Goal: Information Seeking & Learning: Learn about a topic

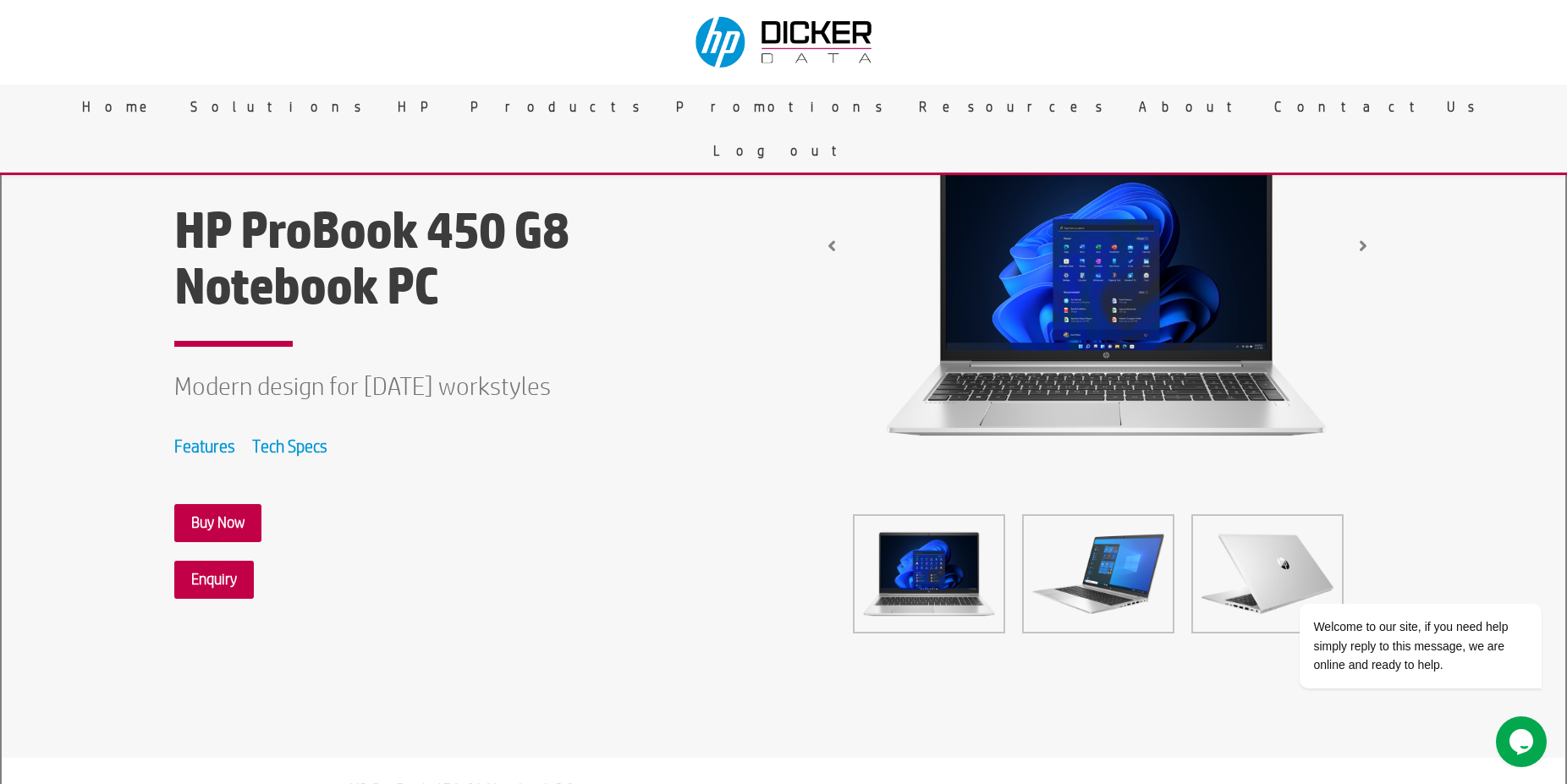
scroll to position [87, 0]
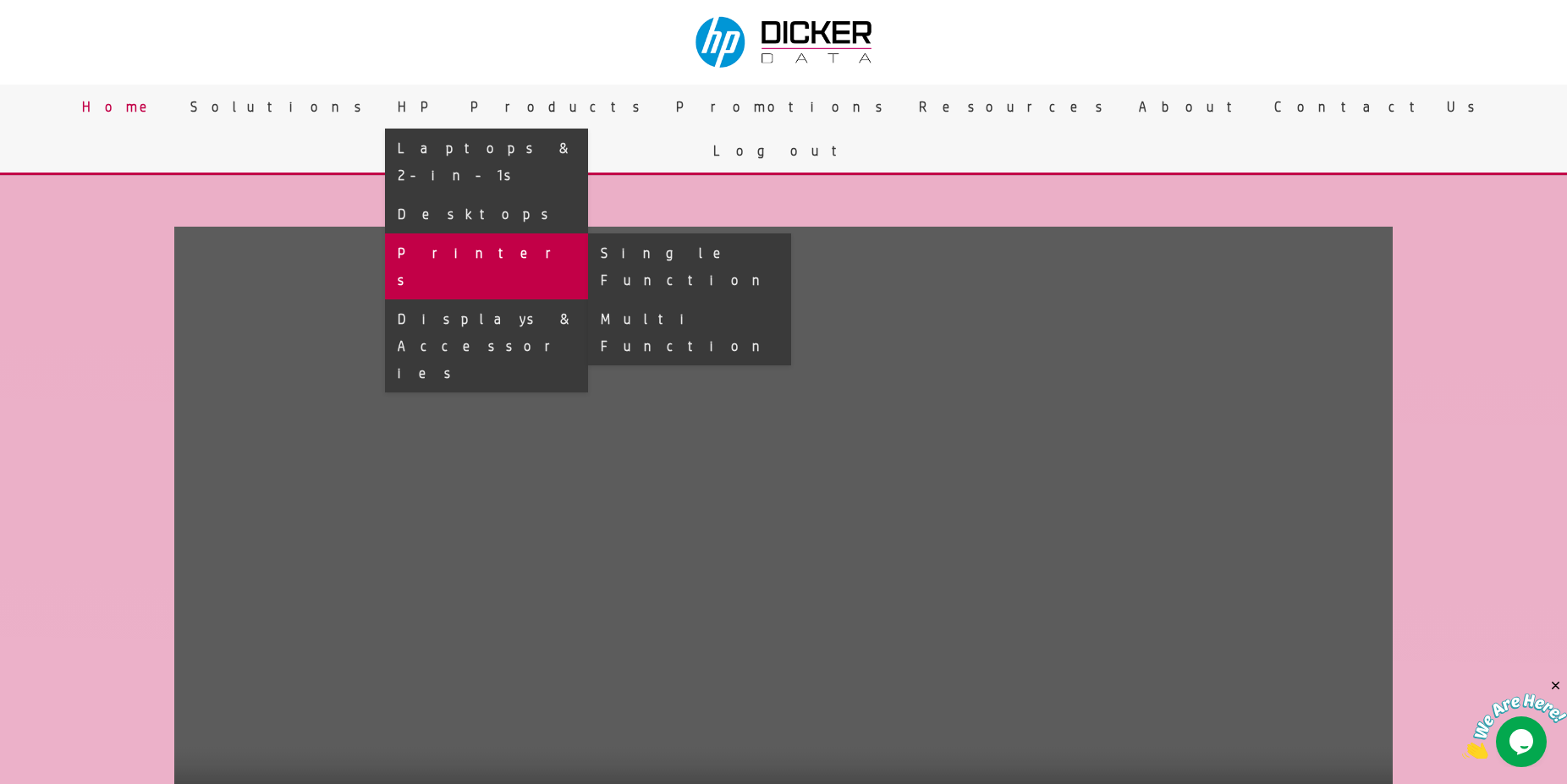
click at [588, 238] on link "Printers" at bounding box center [486, 266] width 203 height 66
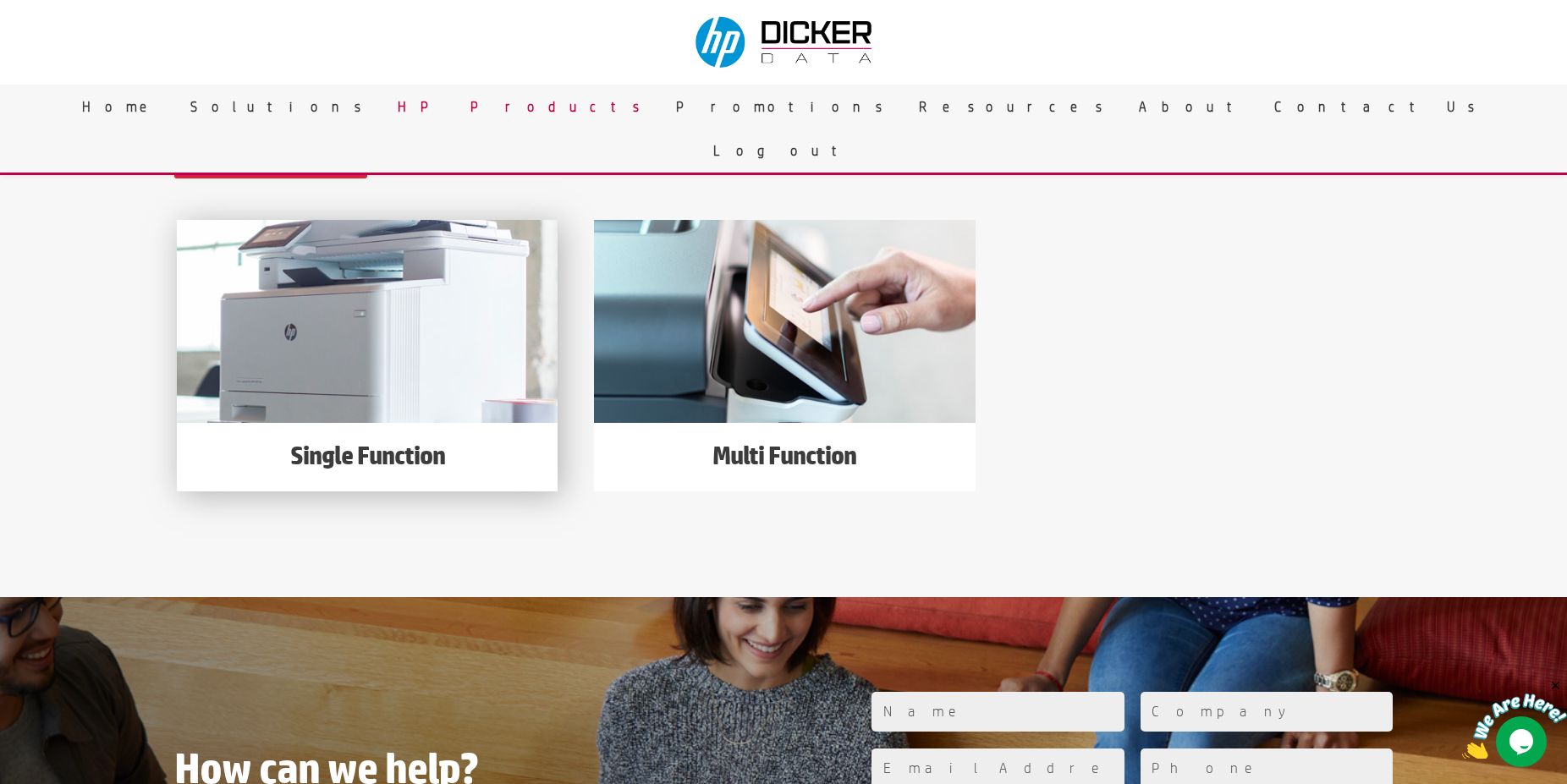
click at [495, 367] on img at bounding box center [367, 321] width 381 height 203
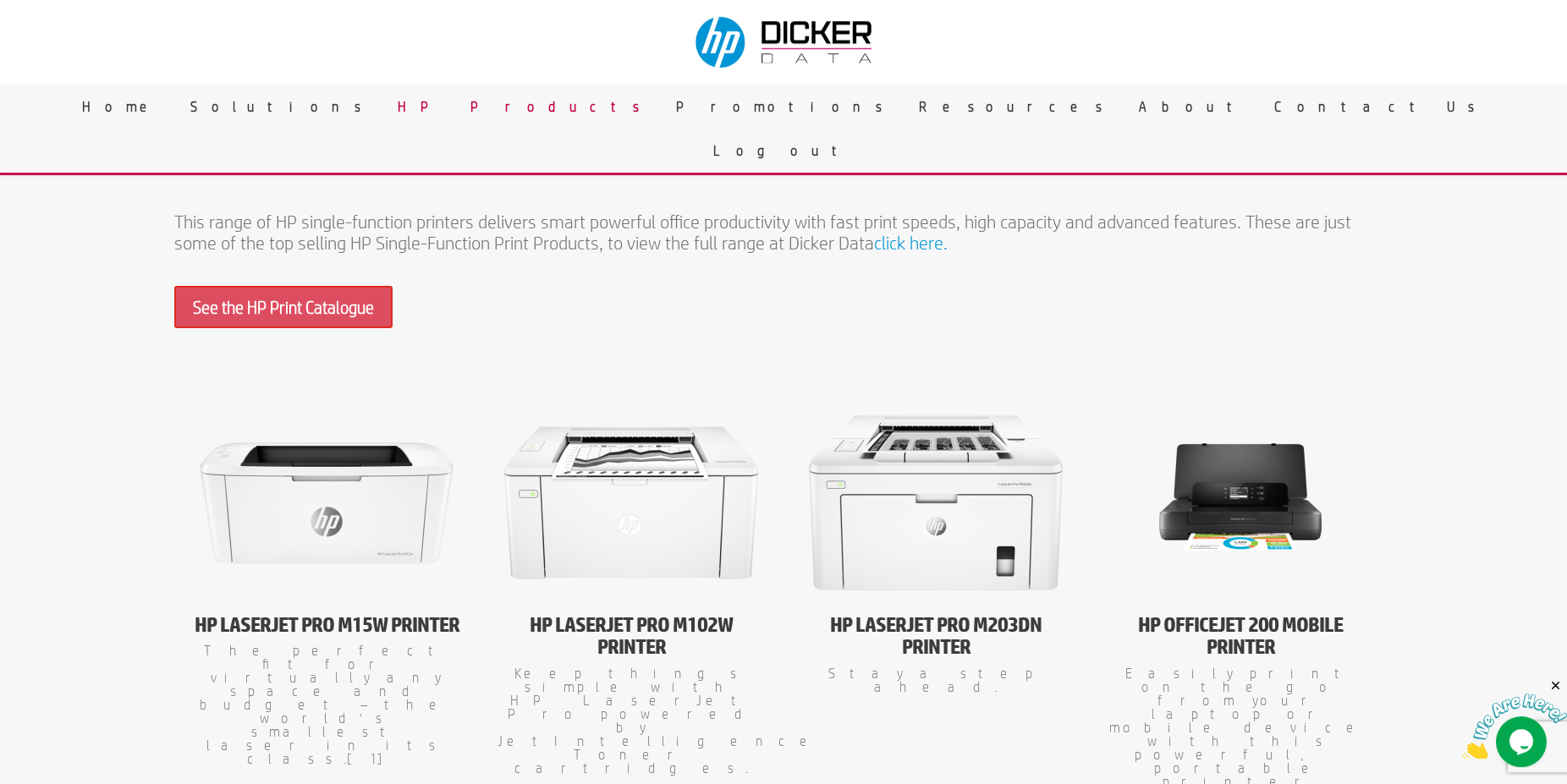
scroll to position [518, 0]
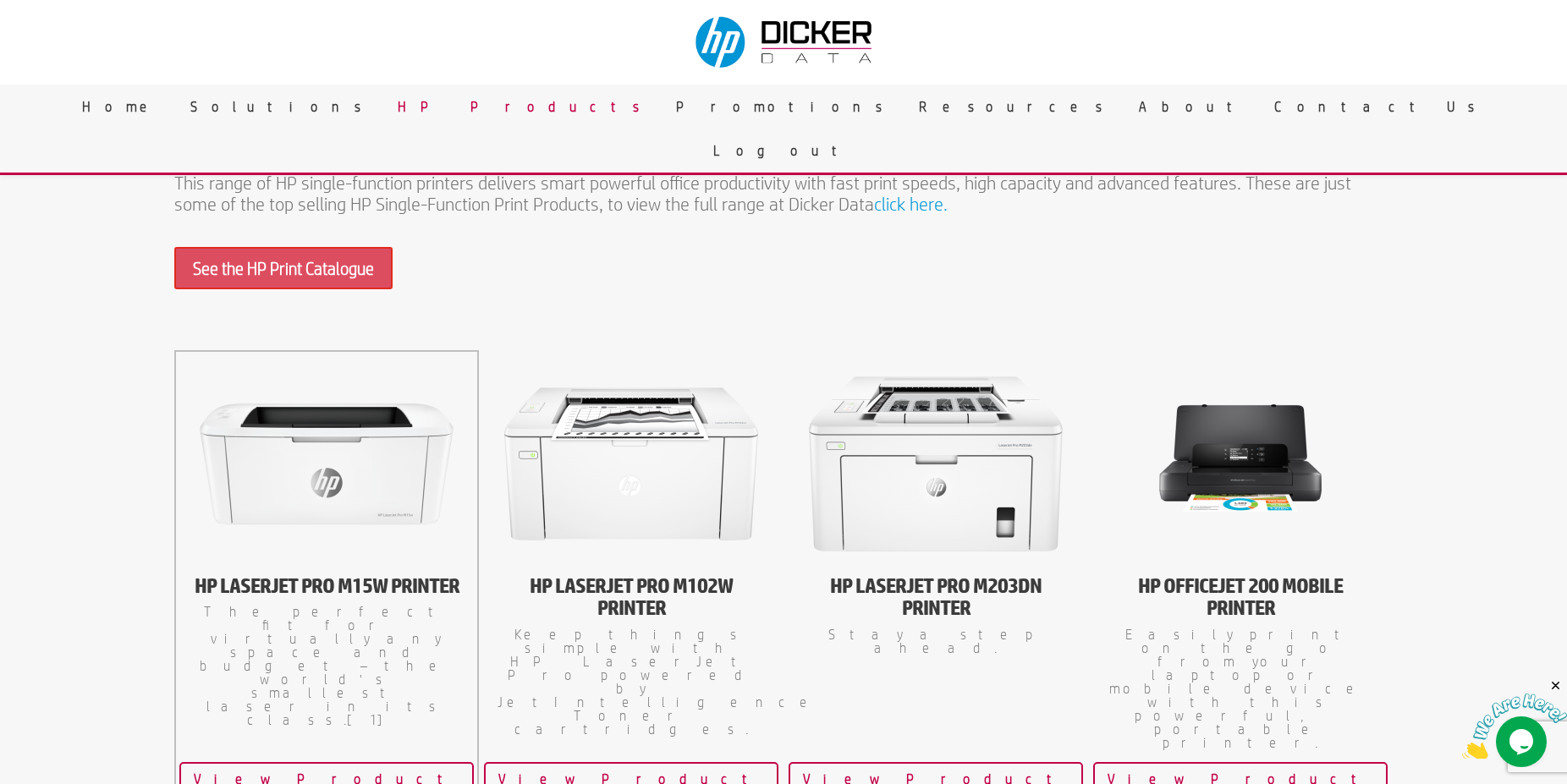
click at [307, 461] on img at bounding box center [326, 464] width 254 height 190
click at [333, 762] on link "View Product" at bounding box center [326, 779] width 295 height 34
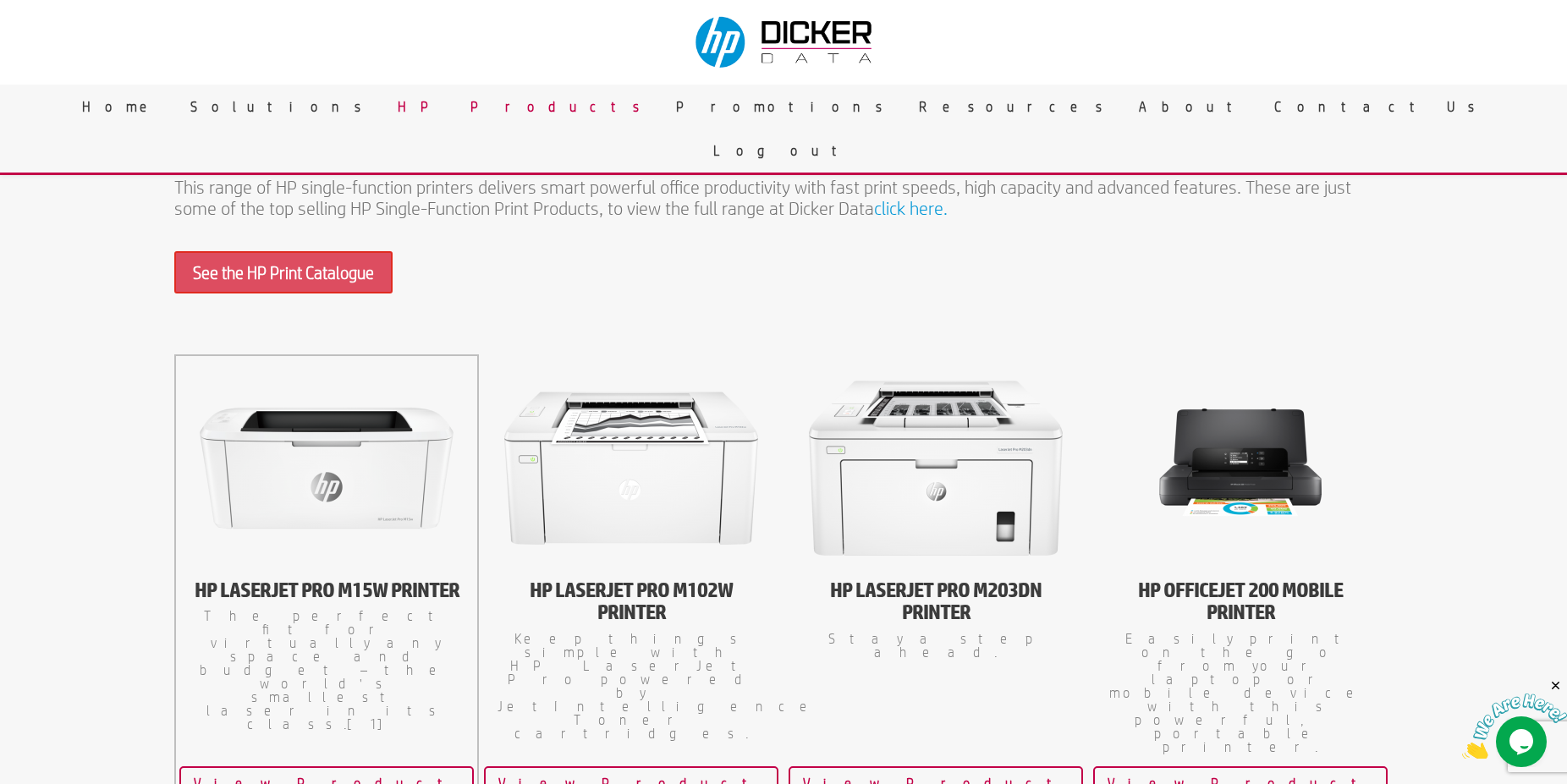
click at [308, 534] on img at bounding box center [326, 468] width 254 height 190
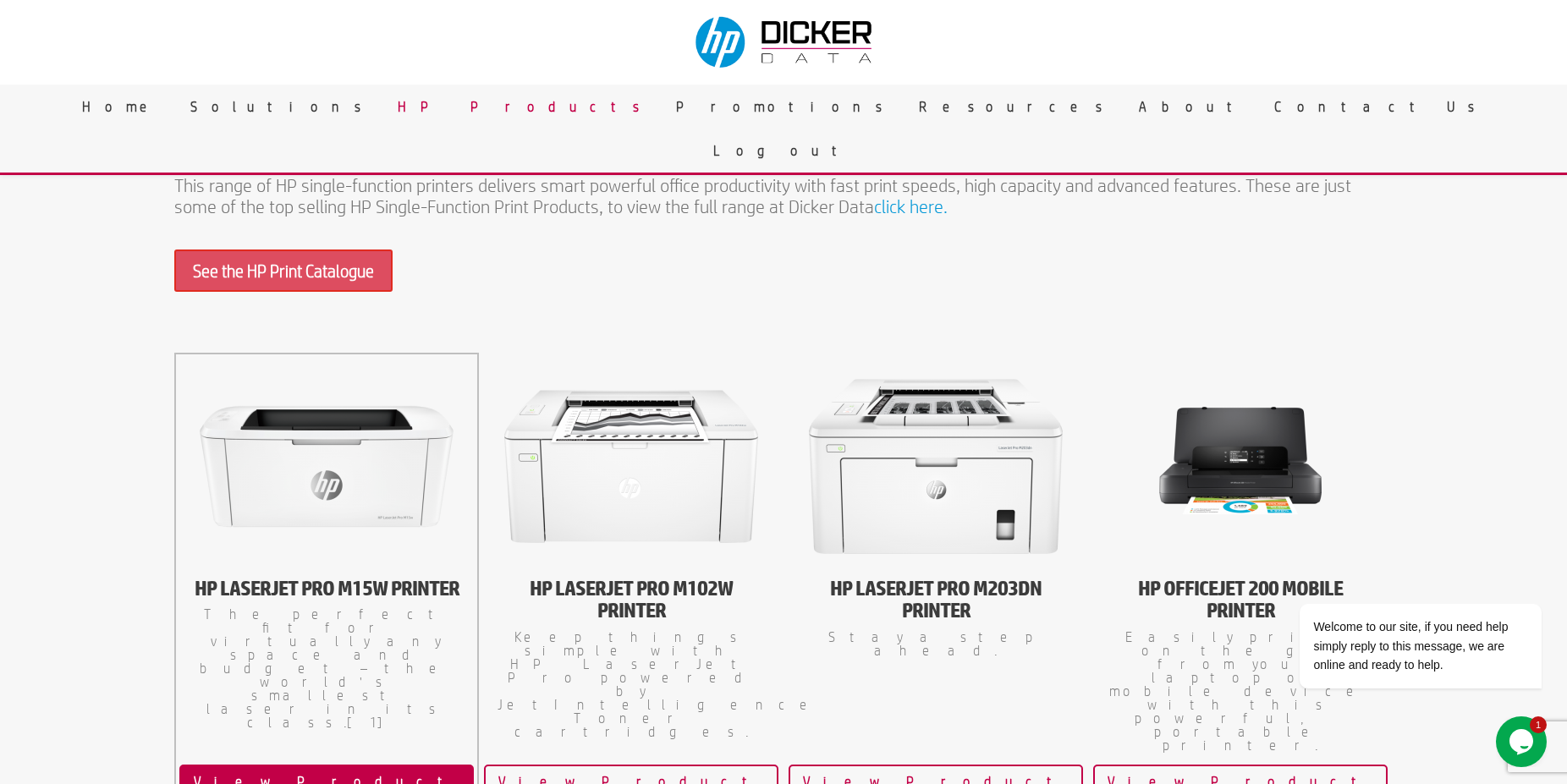
click at [334, 764] on link "View Product" at bounding box center [326, 781] width 295 height 34
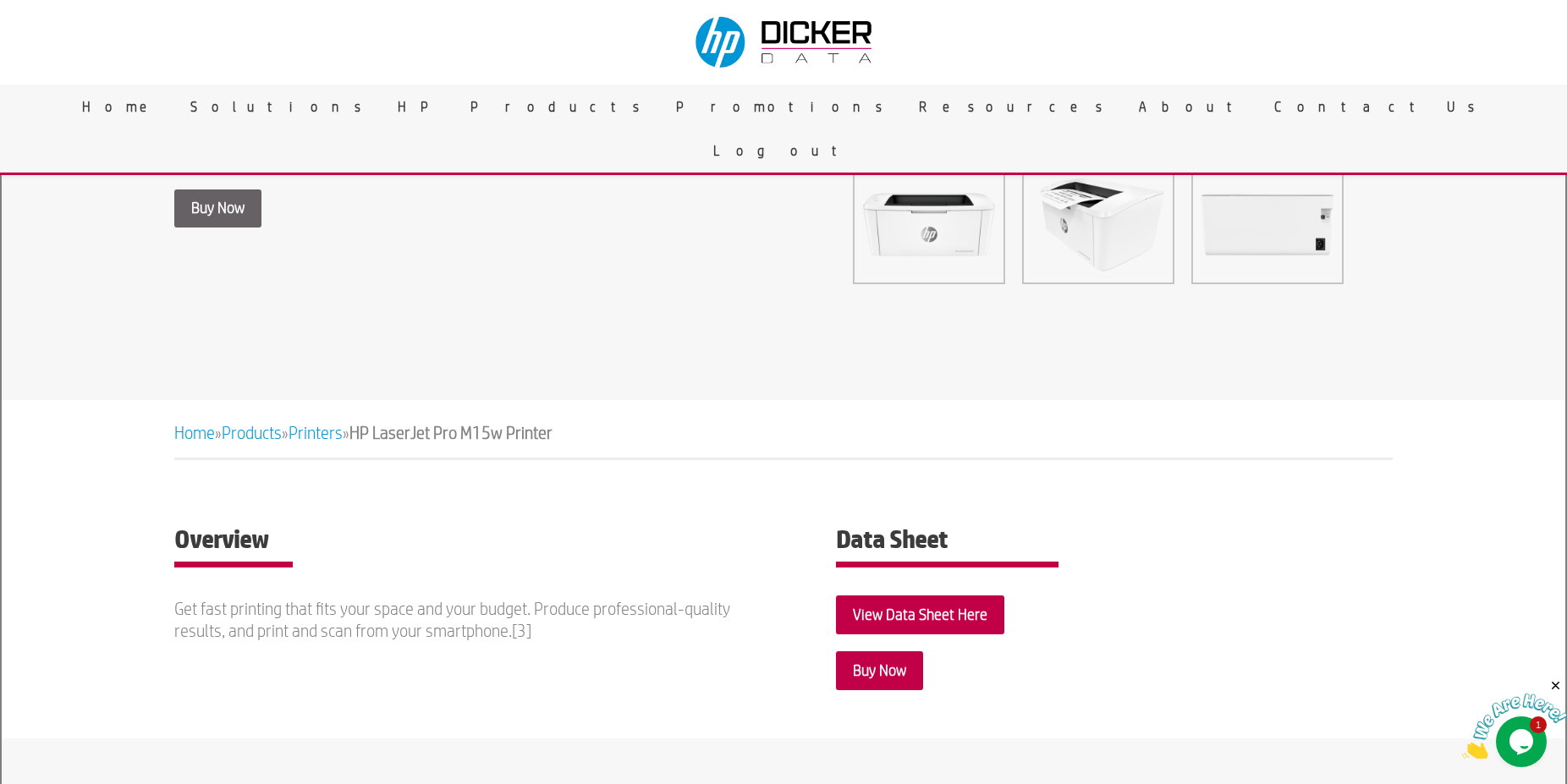
click at [245, 210] on link "Buy Now" at bounding box center [217, 208] width 87 height 38
drag, startPoint x: 582, startPoint y: 435, endPoint x: 370, endPoint y: 423, distance: 212.3
click at [370, 423] on div "Home » Products » Printers » HP LaserJet Pro M15w Printer" at bounding box center [783, 432] width 1218 height 26
